Goal: Task Accomplishment & Management: Use online tool/utility

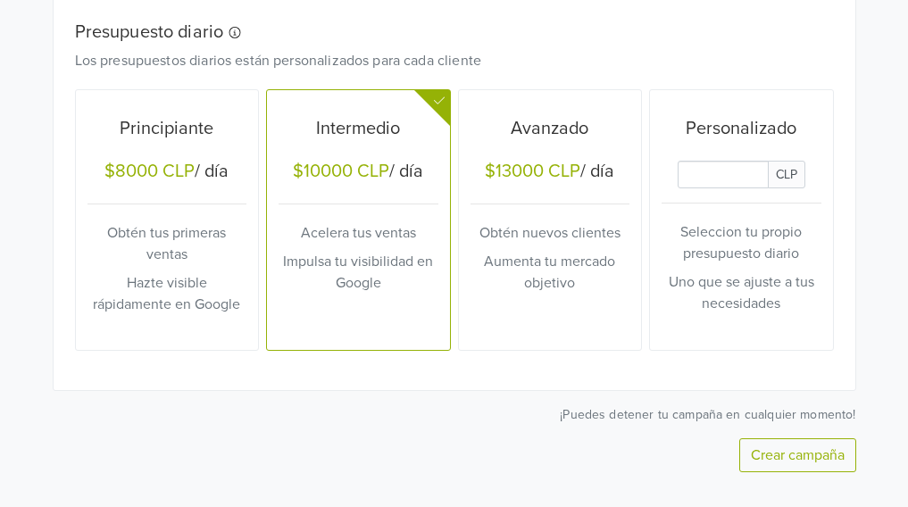
scroll to position [833, 0]
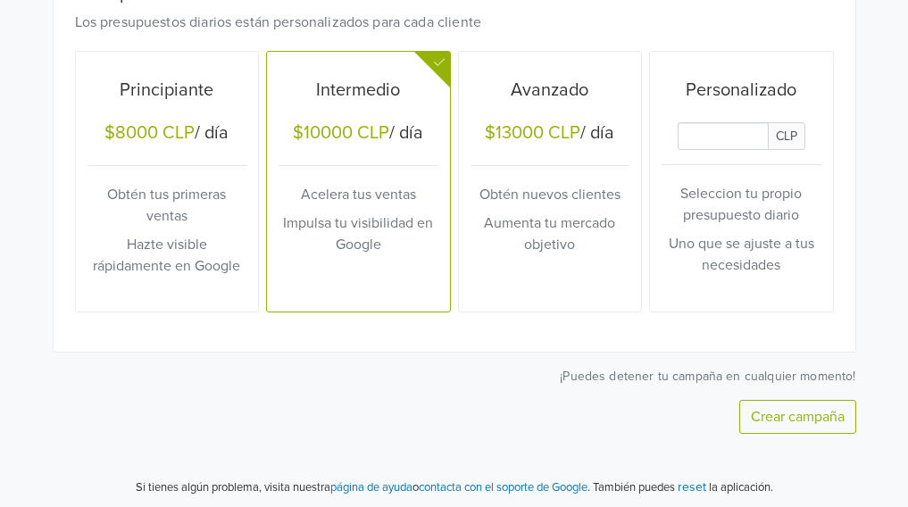
click at [727, 129] on input "Daily Custom Budget" at bounding box center [723, 136] width 91 height 28
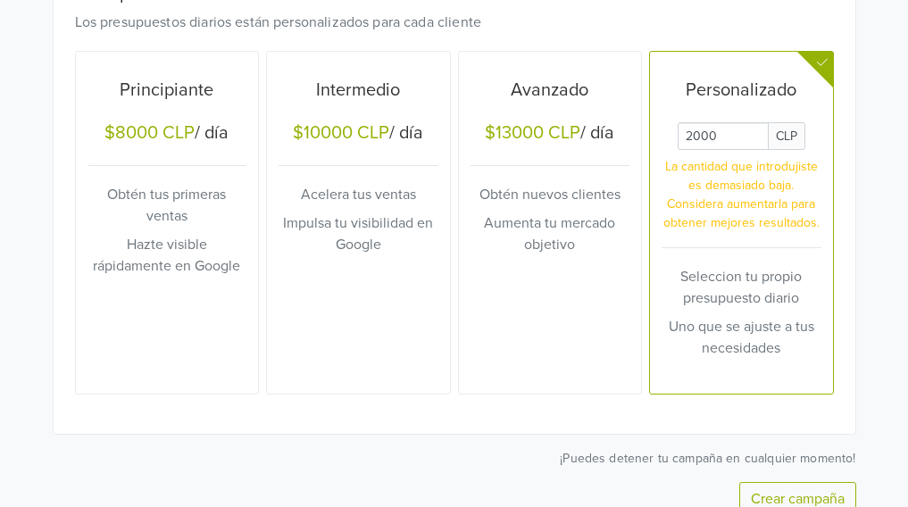
type input "2000"
click at [829, 61] on div at bounding box center [815, 70] width 36 height 36
click at [496, 286] on div "Avanzado $13000 CLP / día Obtén nuevos clientes Aumenta tu mercado objetivo" at bounding box center [551, 223] width 160 height 330
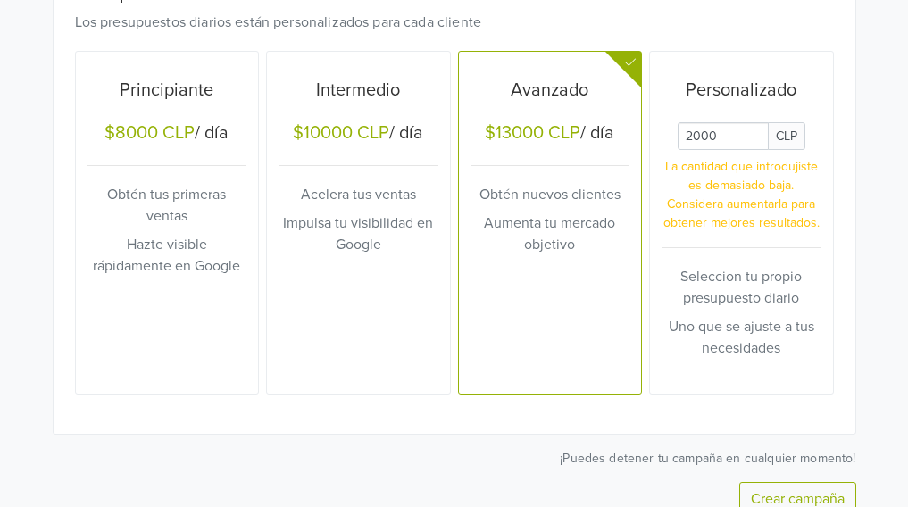
click at [740, 187] on p "La cantidad que introdujiste es demasiado baja. Considera aumentarla para obten…" at bounding box center [742, 194] width 160 height 75
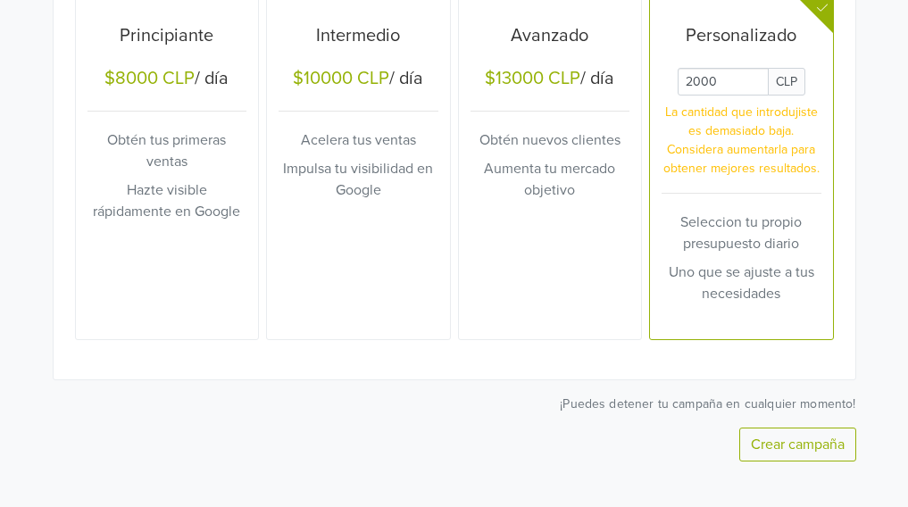
scroll to position [915, 0]
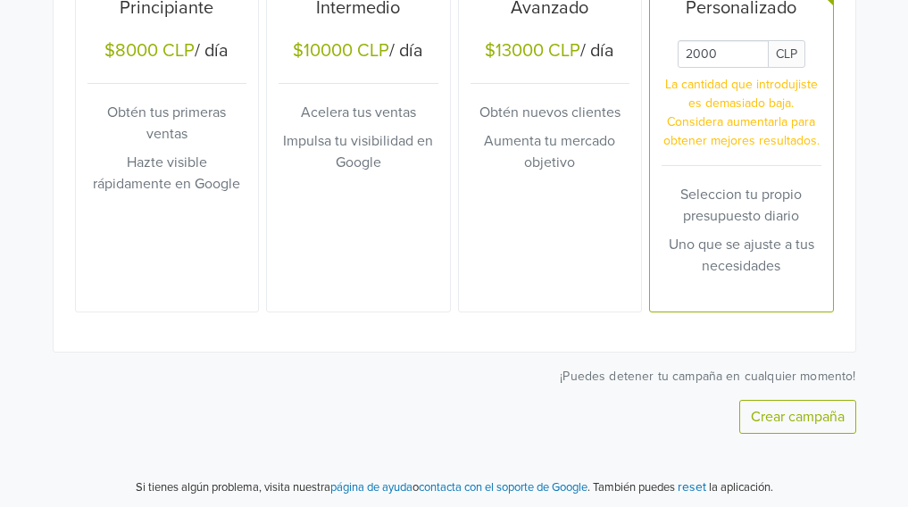
click at [814, 418] on button "Crear campaña" at bounding box center [797, 417] width 117 height 34
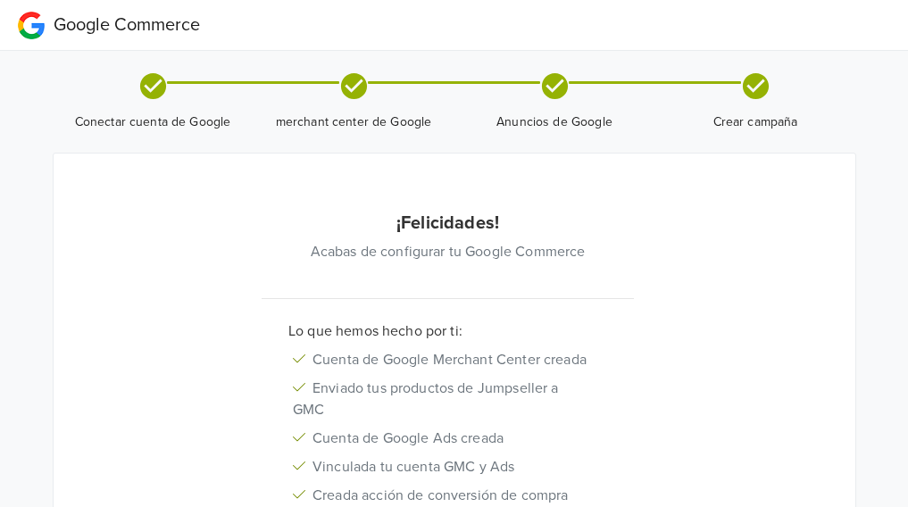
scroll to position [231, 0]
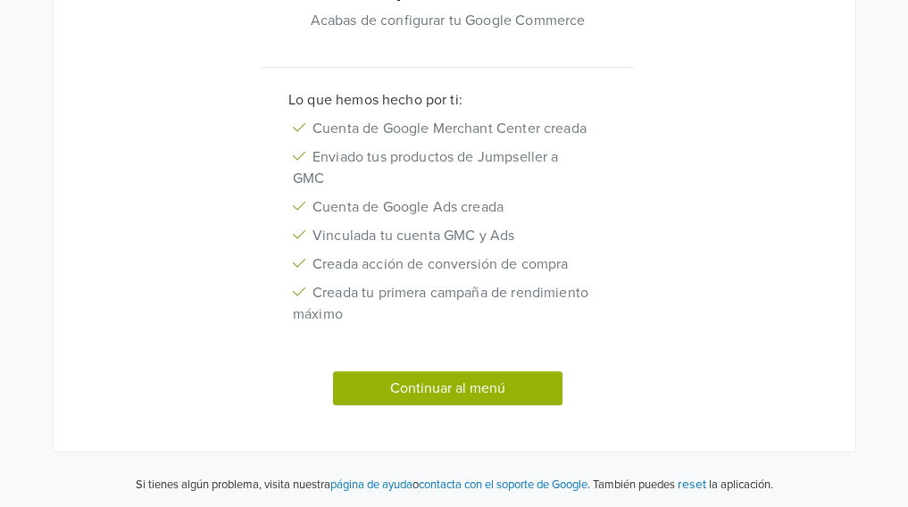
click at [475, 380] on button "Continuar al menú" at bounding box center [448, 388] width 230 height 34
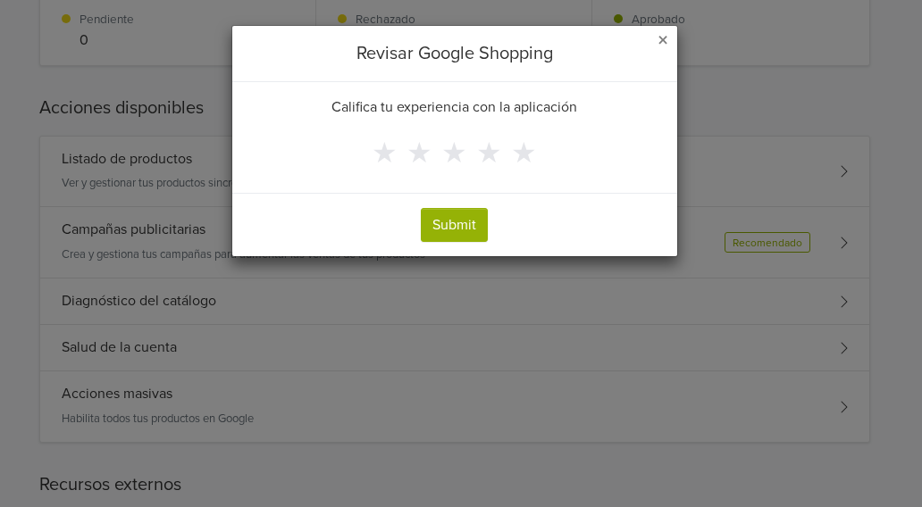
click at [663, 45] on span "×" at bounding box center [662, 41] width 11 height 26
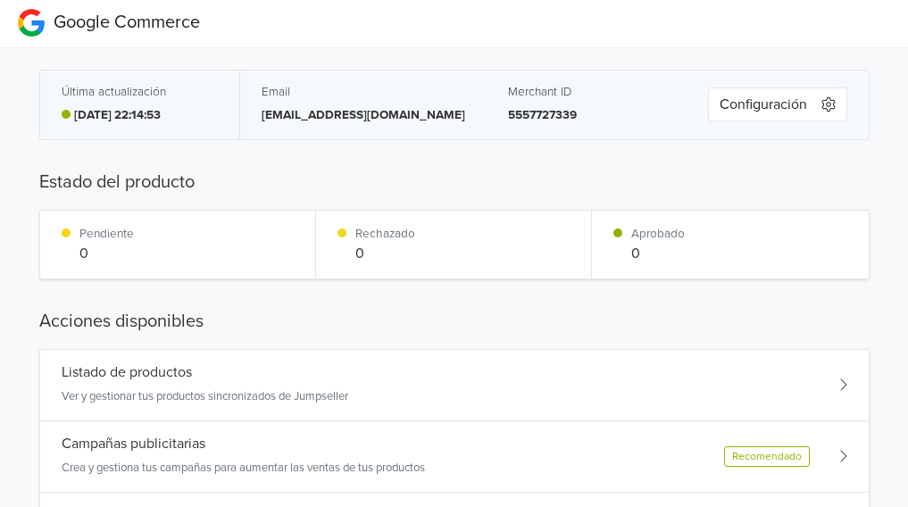
scroll to position [0, 0]
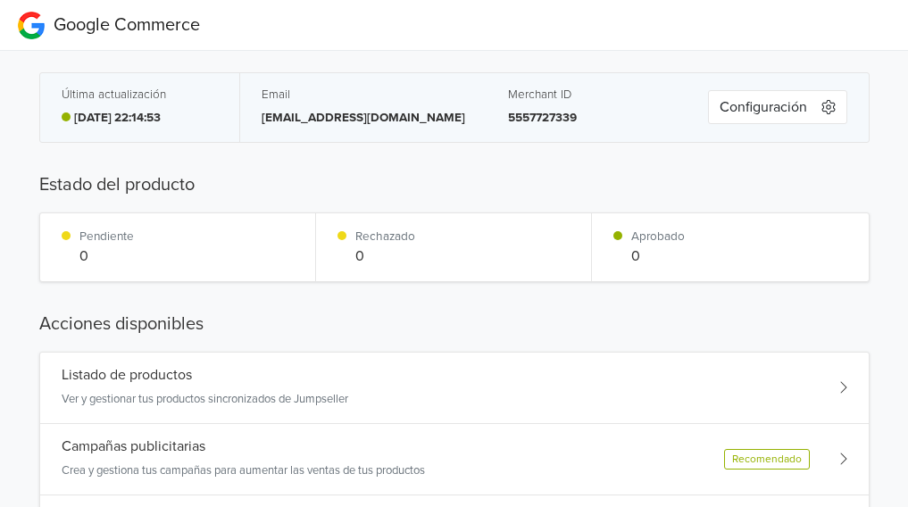
click at [763, 105] on button "Configuración" at bounding box center [777, 107] width 139 height 34
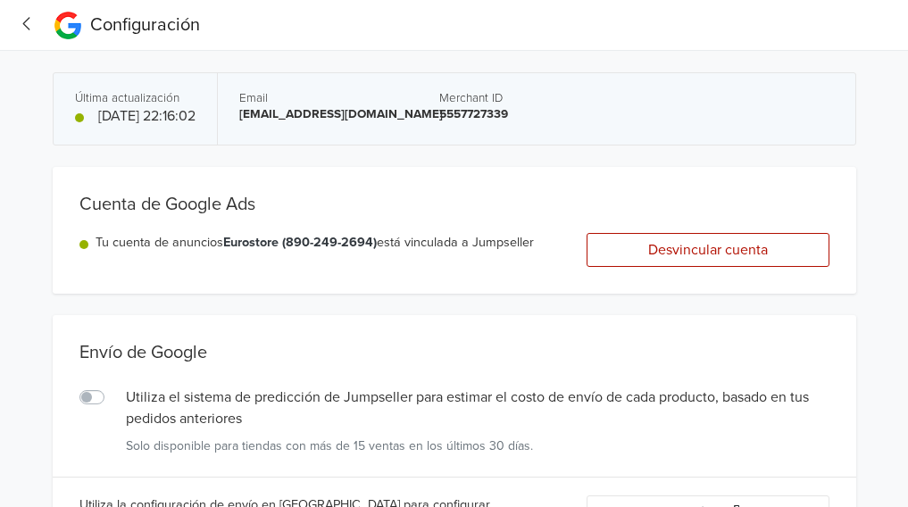
click at [281, 338] on div "Envío de Google Utiliza el sistema de predicción de Jumpseller para estimar el …" at bounding box center [455, 396] width 804 height 162
